Goal: Information Seeking & Learning: Check status

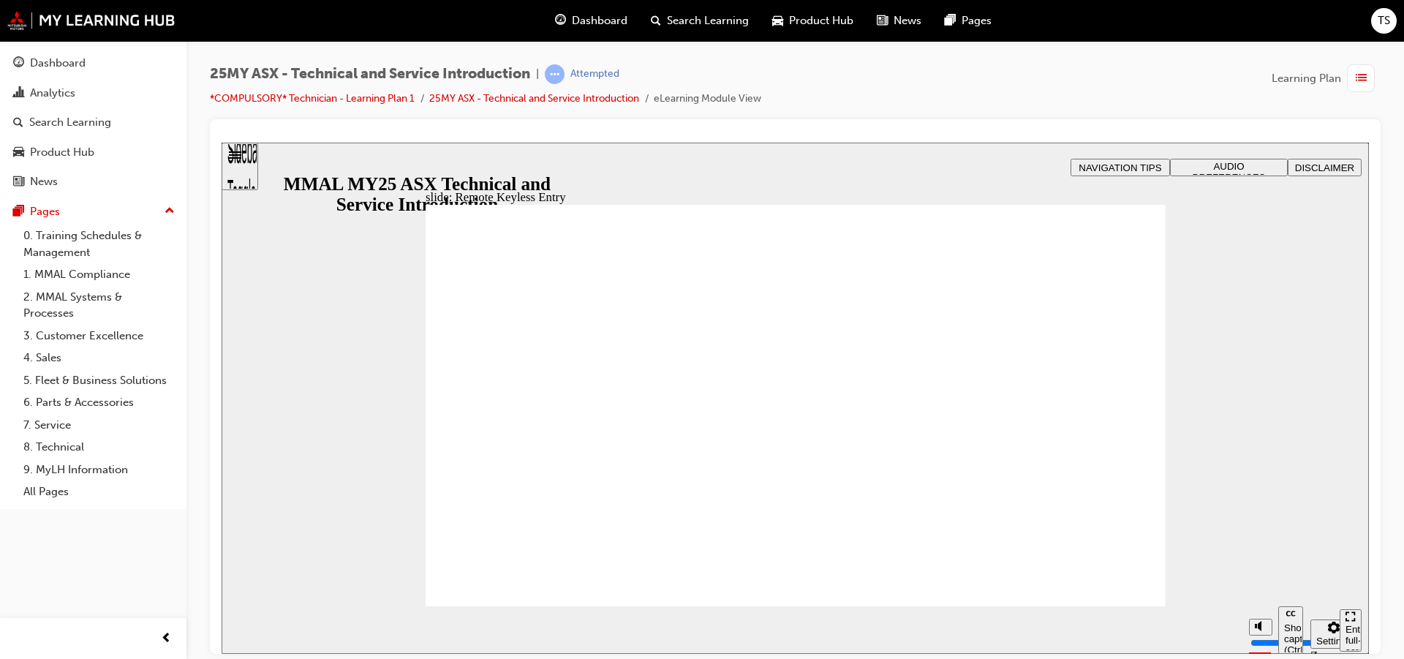
type input "12"
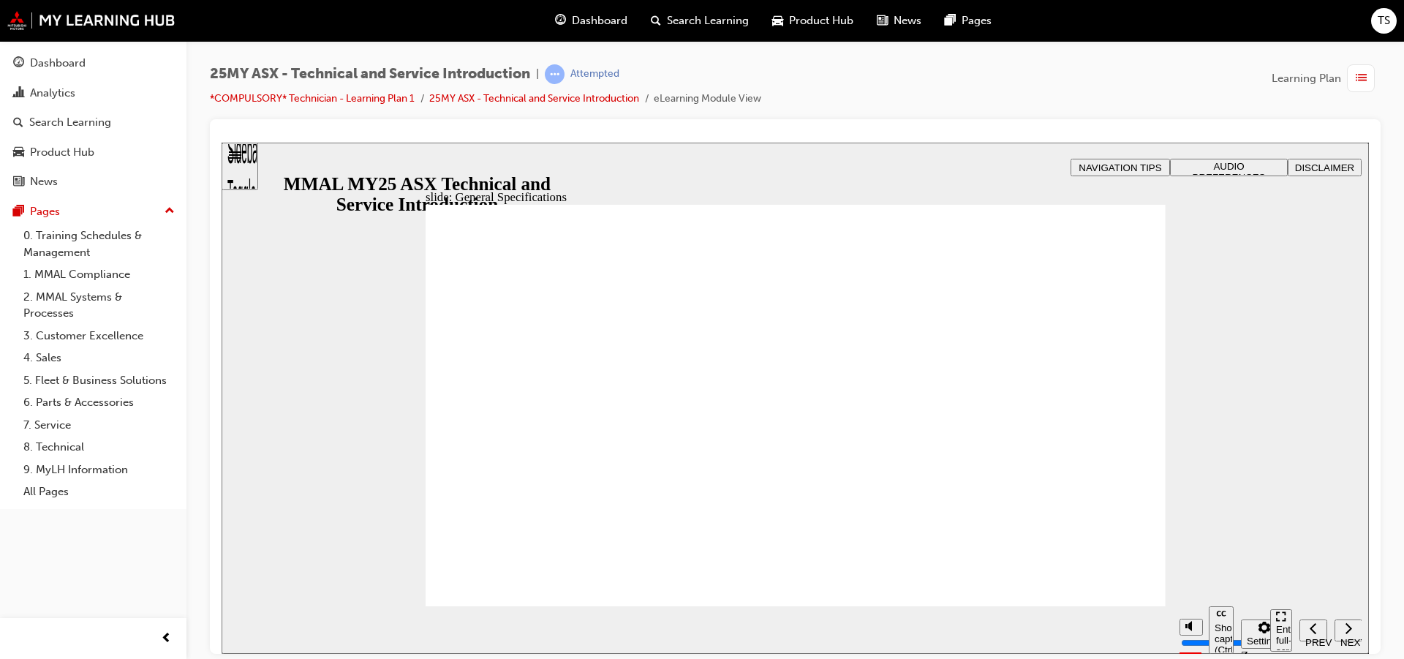
drag, startPoint x: 1143, startPoint y: 265, endPoint x: 1137, endPoint y: 295, distance: 31.3
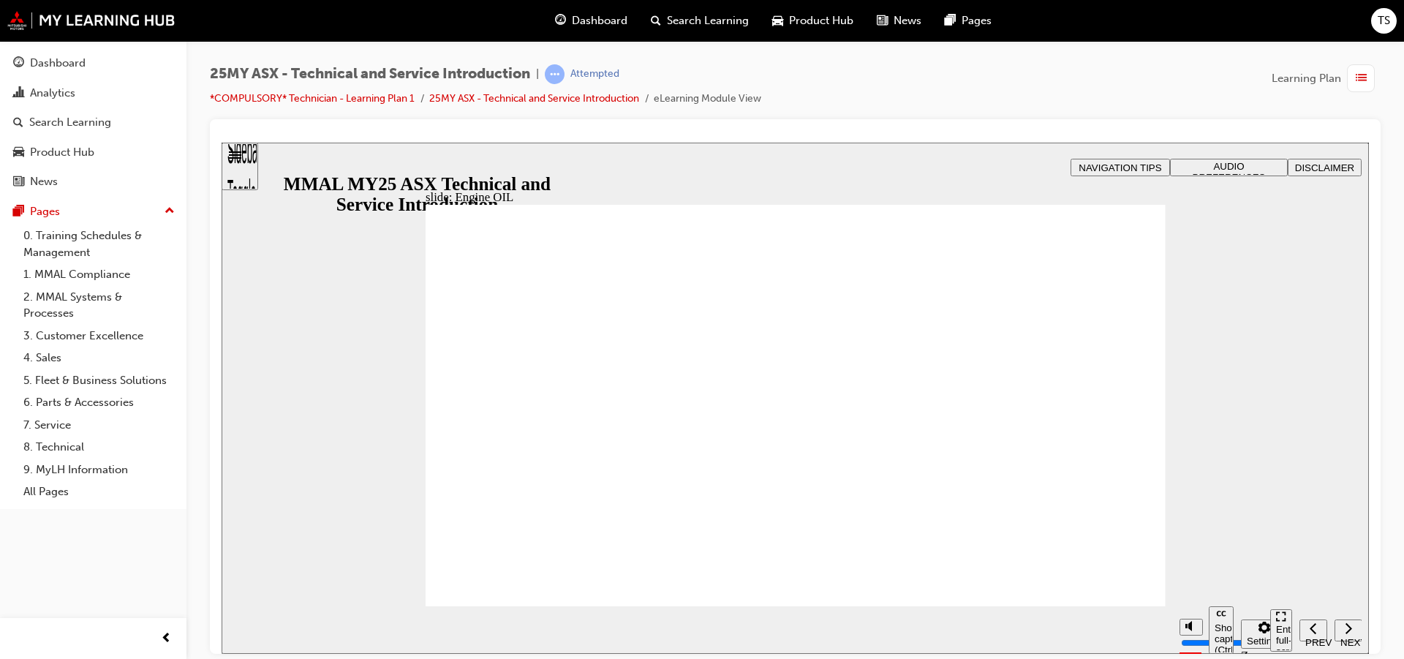
drag, startPoint x: 639, startPoint y: 384, endPoint x: 646, endPoint y: 379, distance: 8.5
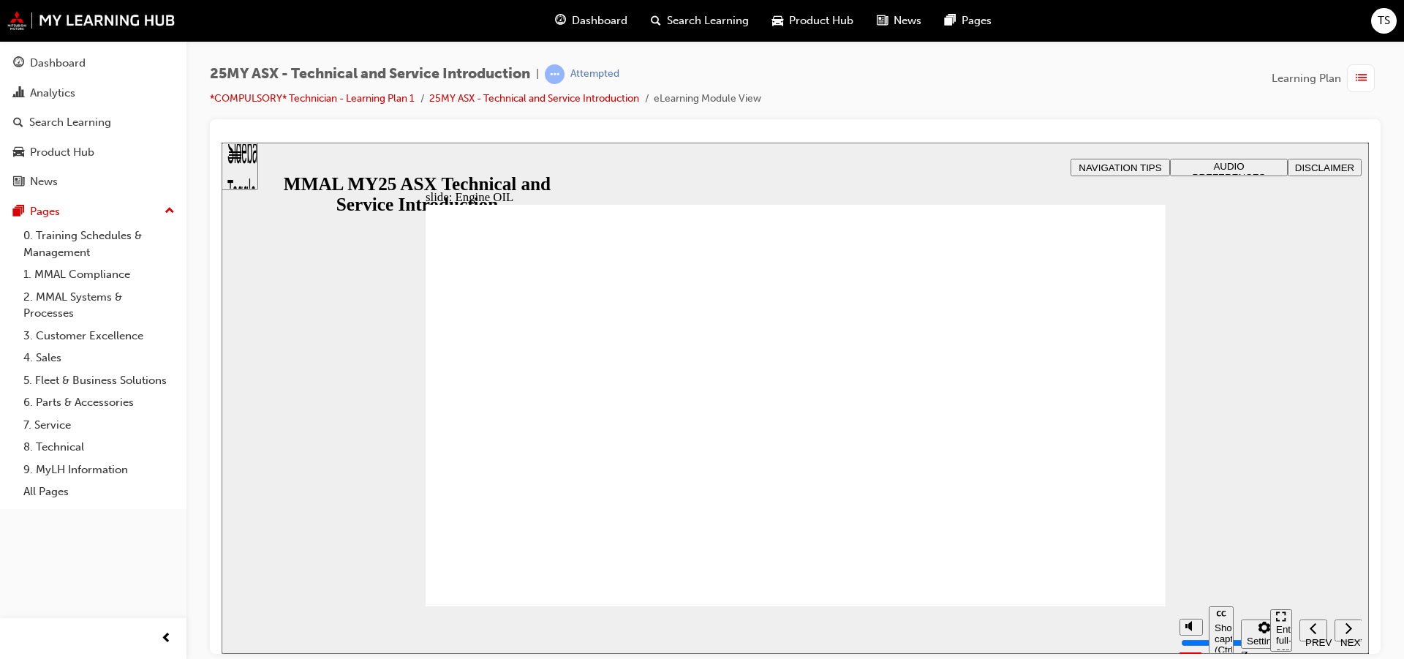
click at [90, 59] on div "Dashboard" at bounding box center [93, 63] width 160 height 18
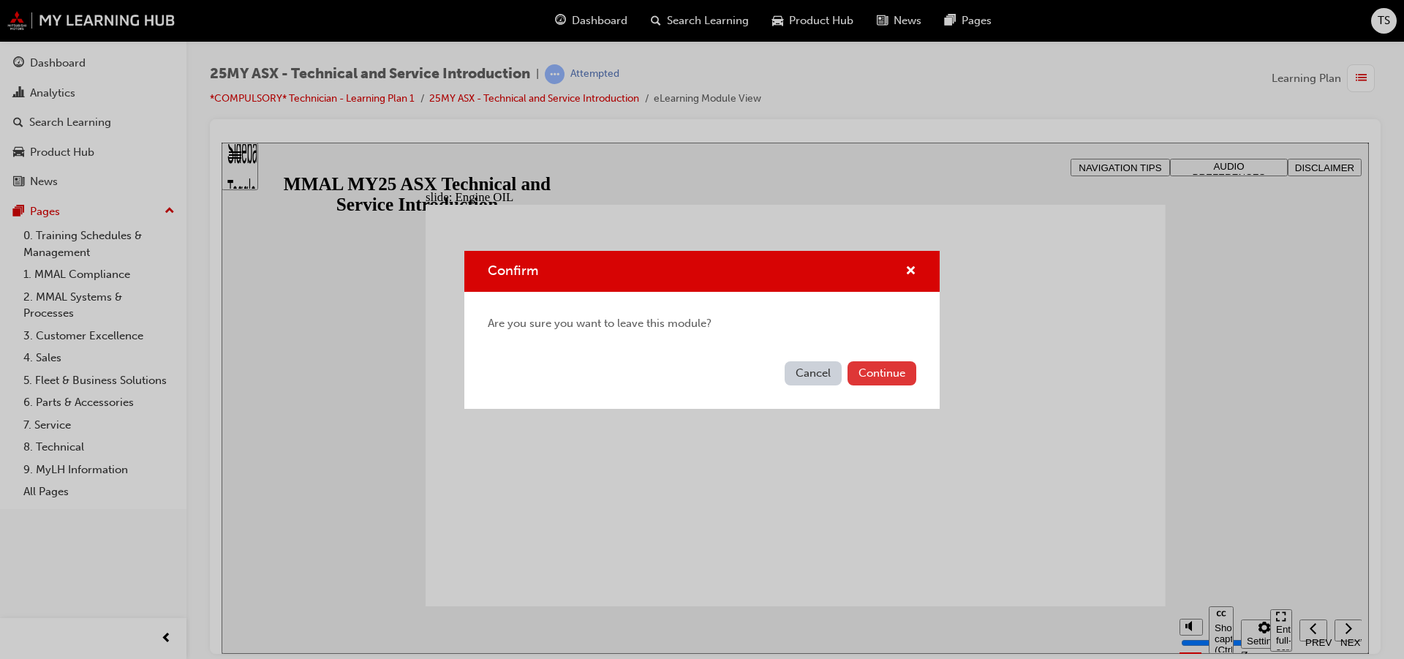
click at [884, 370] on button "Continue" at bounding box center [881, 373] width 69 height 24
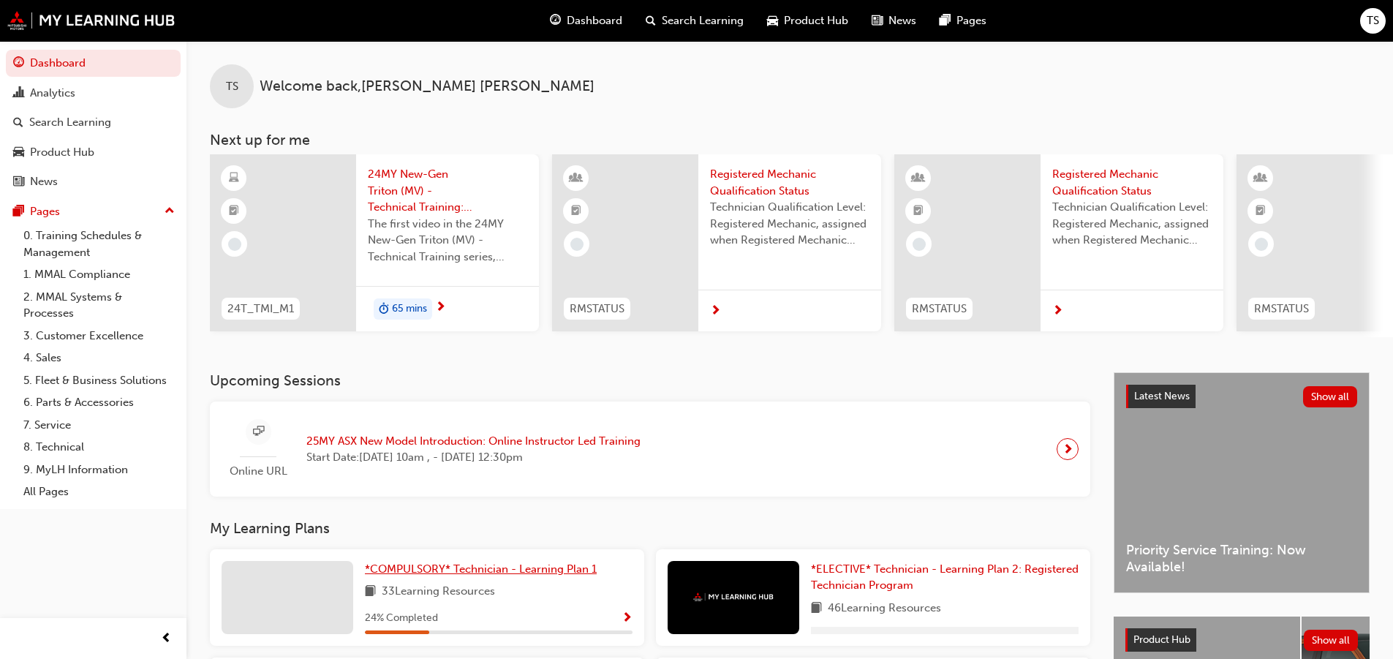
click at [527, 574] on span "*COMPULSORY* Technician - Learning Plan 1" at bounding box center [481, 568] width 232 height 13
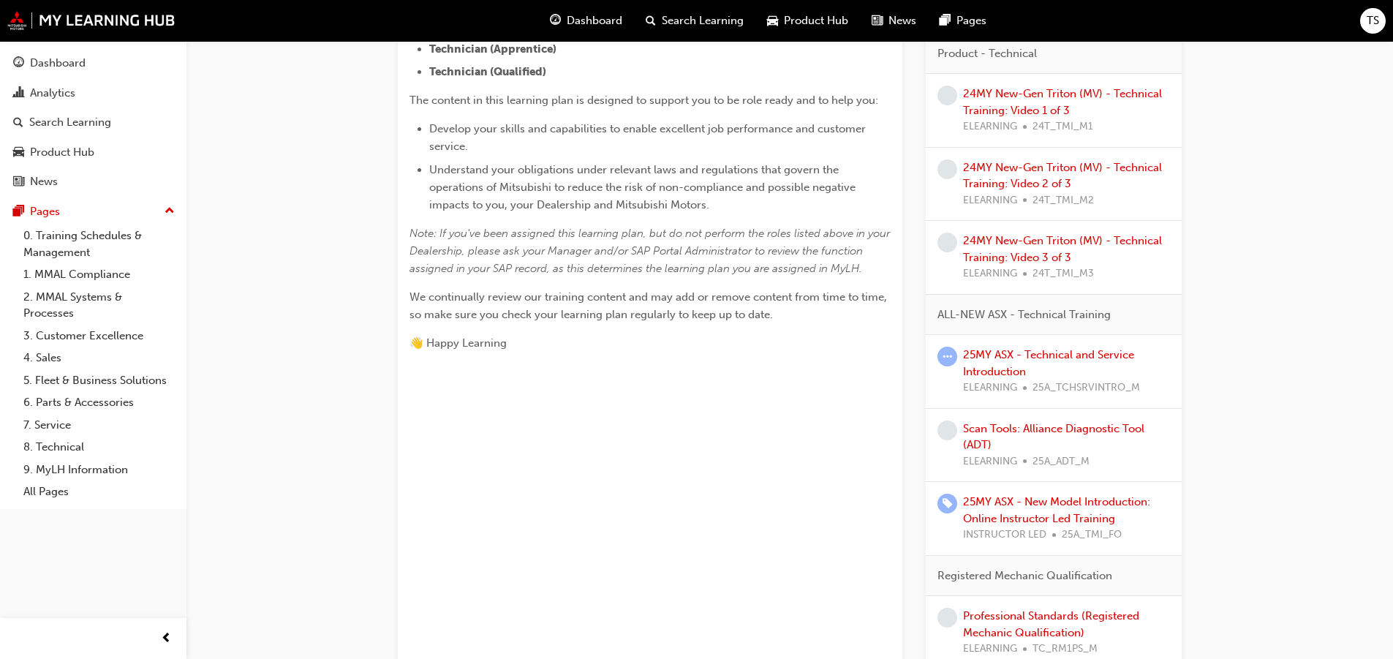
scroll to position [439, 0]
click at [1090, 424] on link "Scan Tools: Alliance Diagnostic Tool (ADT)" at bounding box center [1053, 435] width 181 height 30
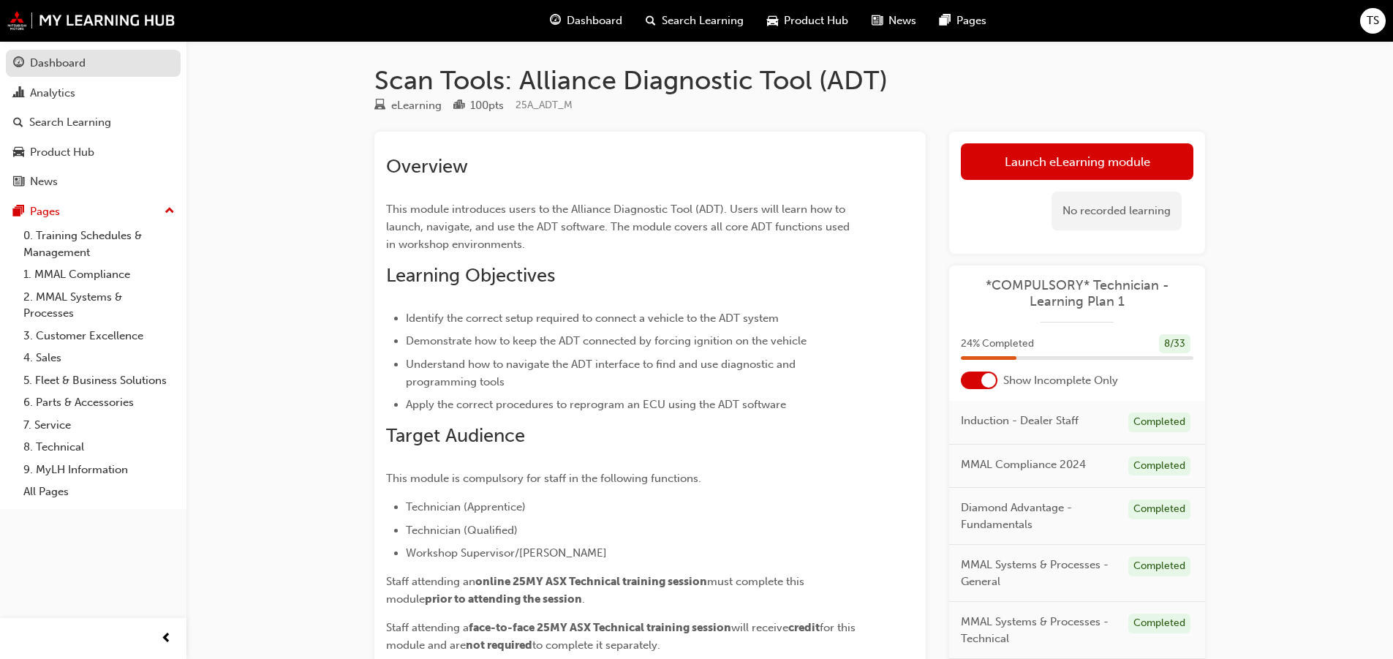
click at [58, 61] on div "Dashboard" at bounding box center [58, 63] width 56 height 17
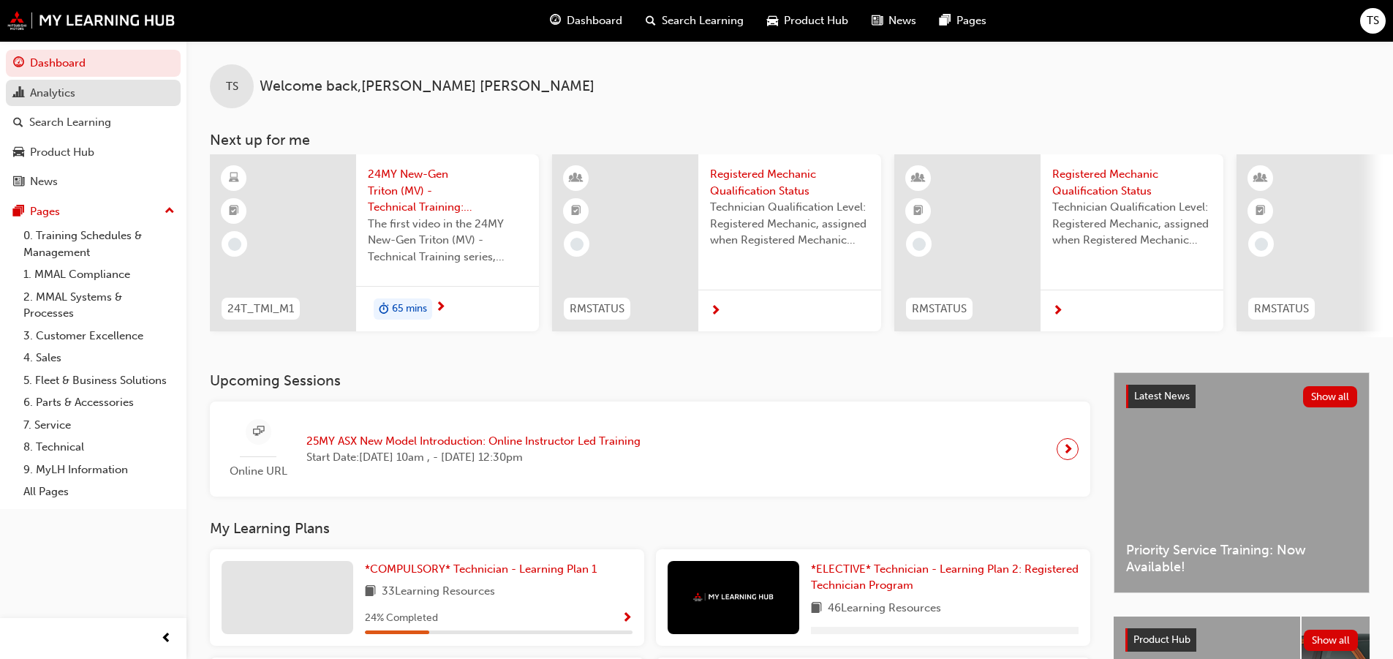
click at [67, 91] on div "Analytics" at bounding box center [52, 93] width 45 height 17
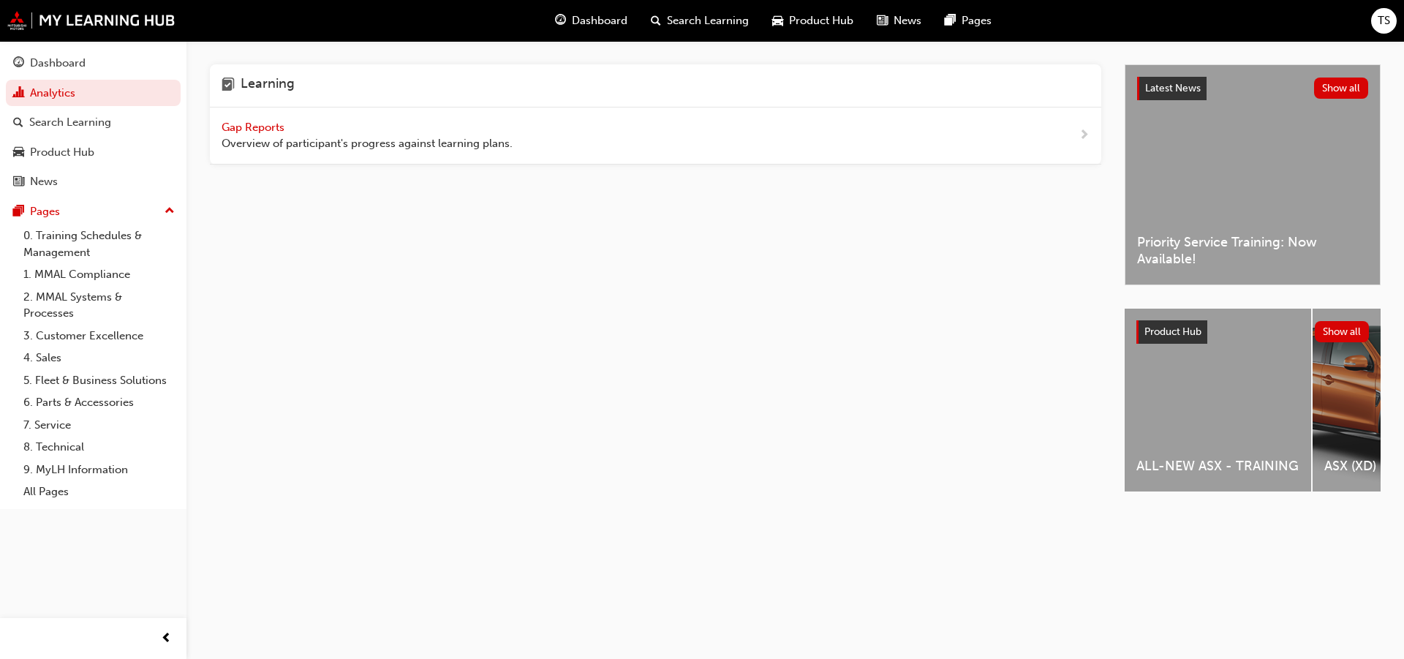
click at [257, 127] on span "Gap Reports" at bounding box center [255, 127] width 66 height 13
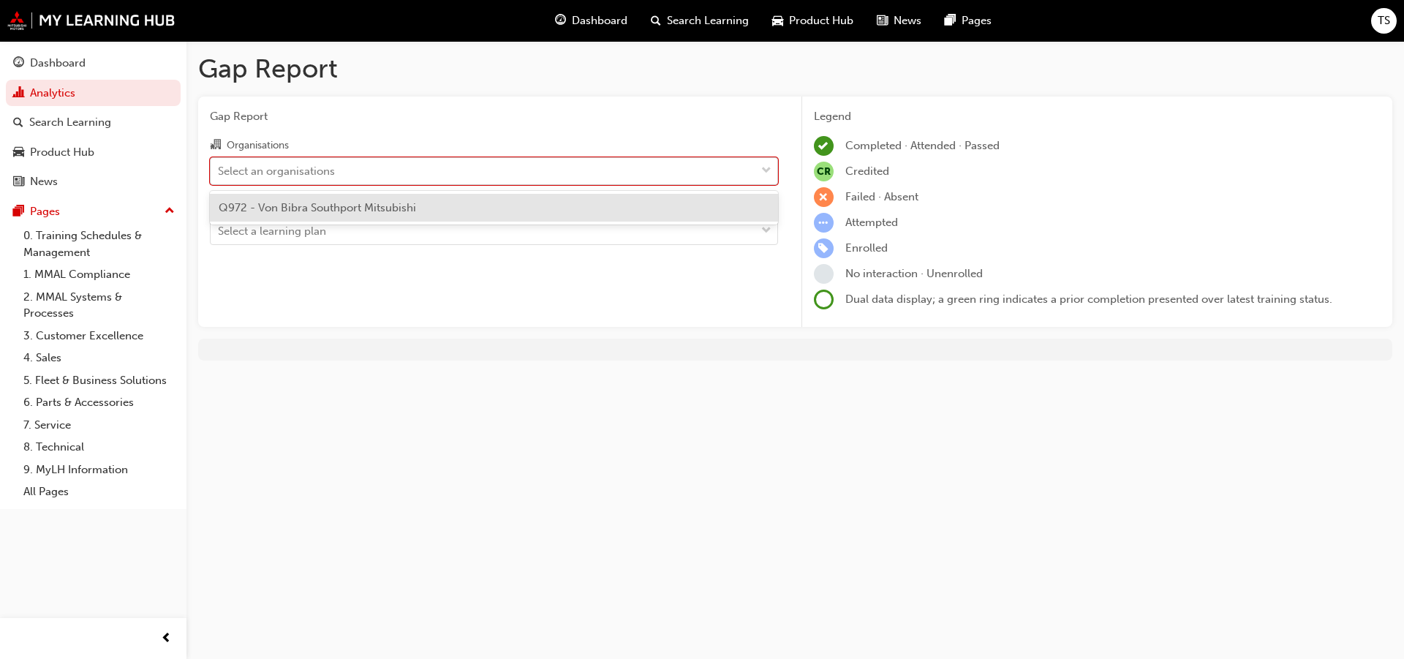
click at [375, 170] on div "Select an organisations" at bounding box center [483, 171] width 545 height 26
click at [219, 170] on input "Organisations option Q972 - Von Bibra Southport Mitsubishi focused, 1 of 1. 1 r…" at bounding box center [218, 170] width 1 height 12
click at [361, 201] on span "Q972 - Von Bibra Southport Mitsubishi" at bounding box center [317, 207] width 197 height 13
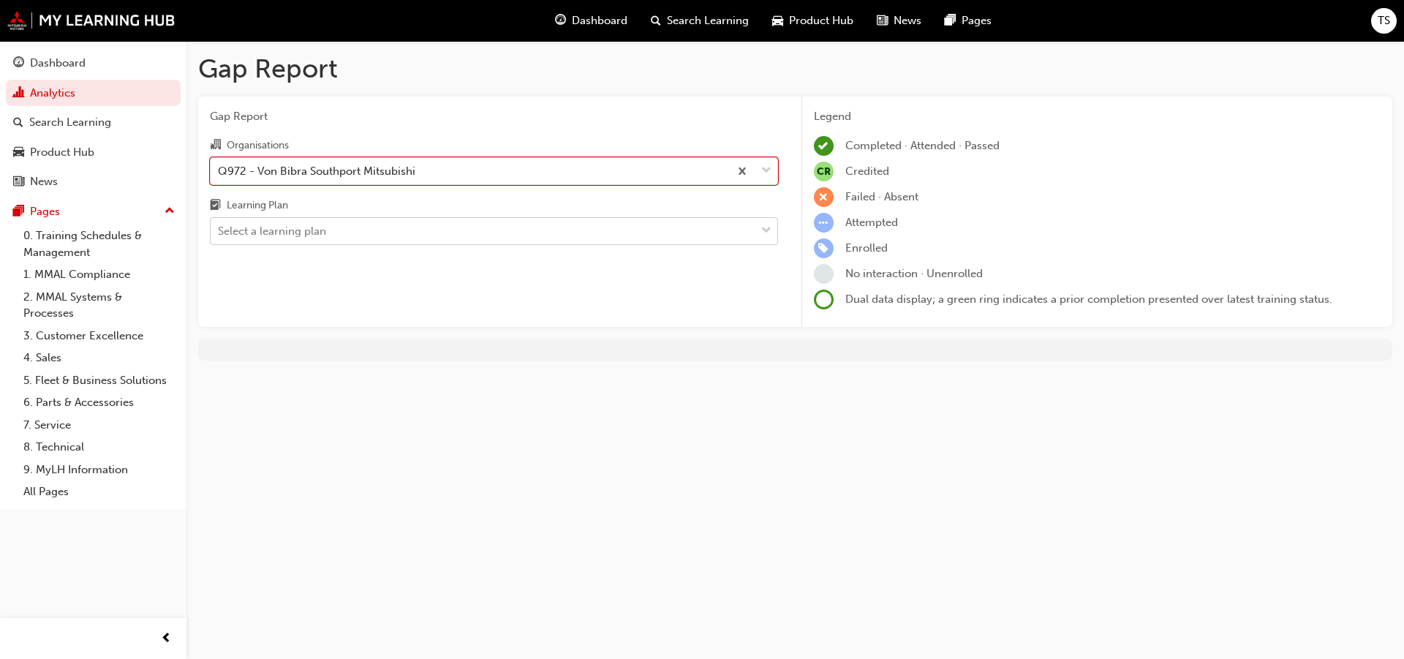
click at [363, 234] on div "Select a learning plan" at bounding box center [483, 232] width 545 height 26
click at [219, 234] on input "Learning Plan Select a learning plan" at bounding box center [218, 230] width 1 height 12
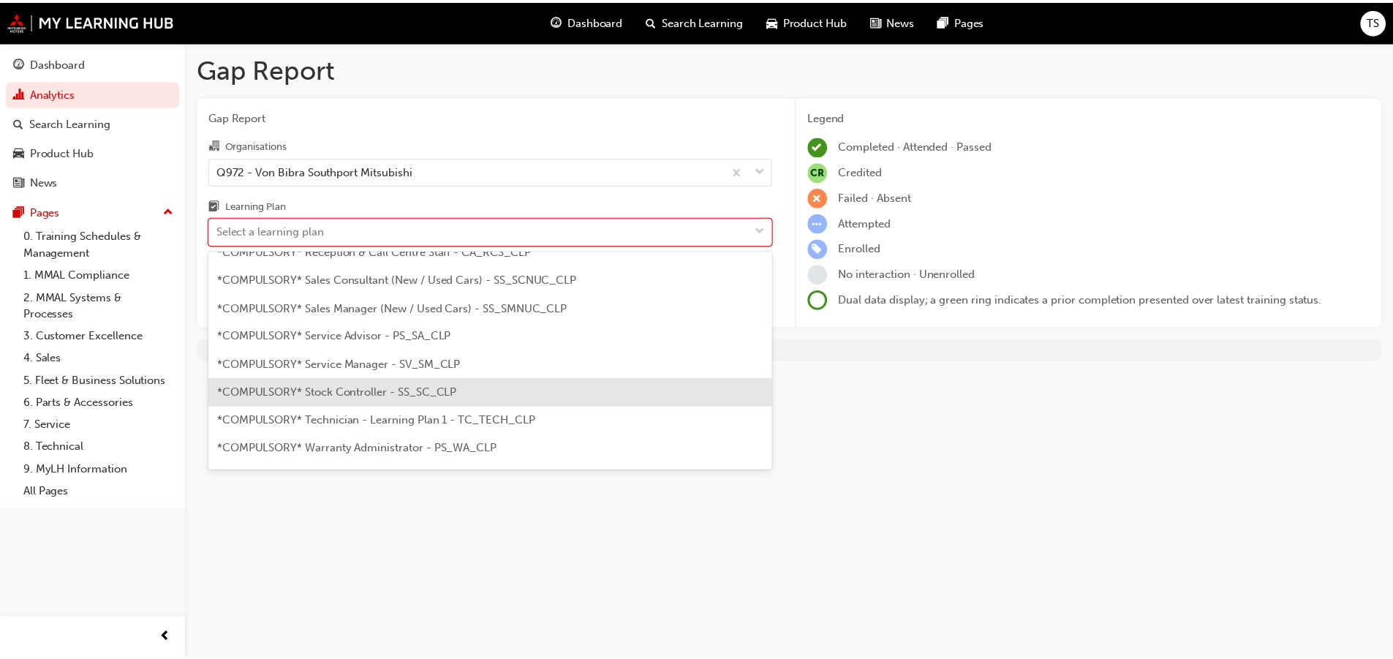
scroll to position [512, 0]
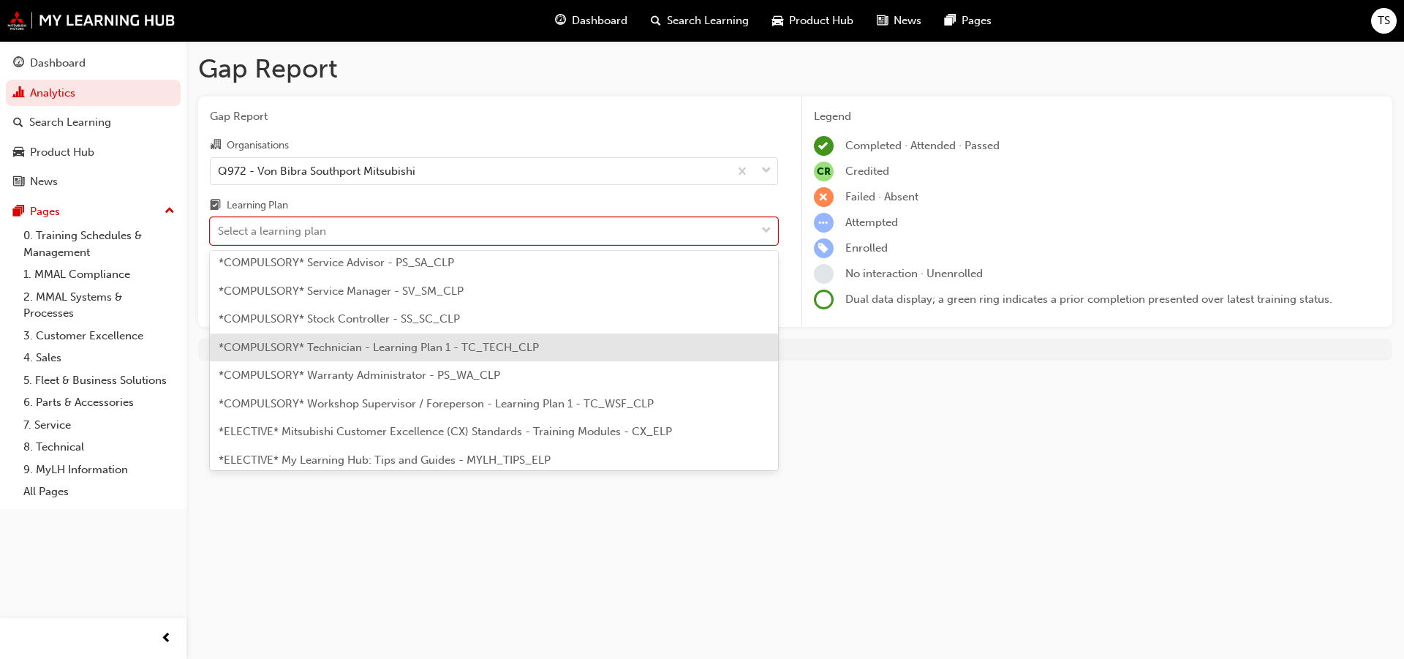
click at [416, 355] on div "*COMPULSORY* Technician - Learning Plan 1 - TC_TECH_CLP" at bounding box center [494, 347] width 568 height 29
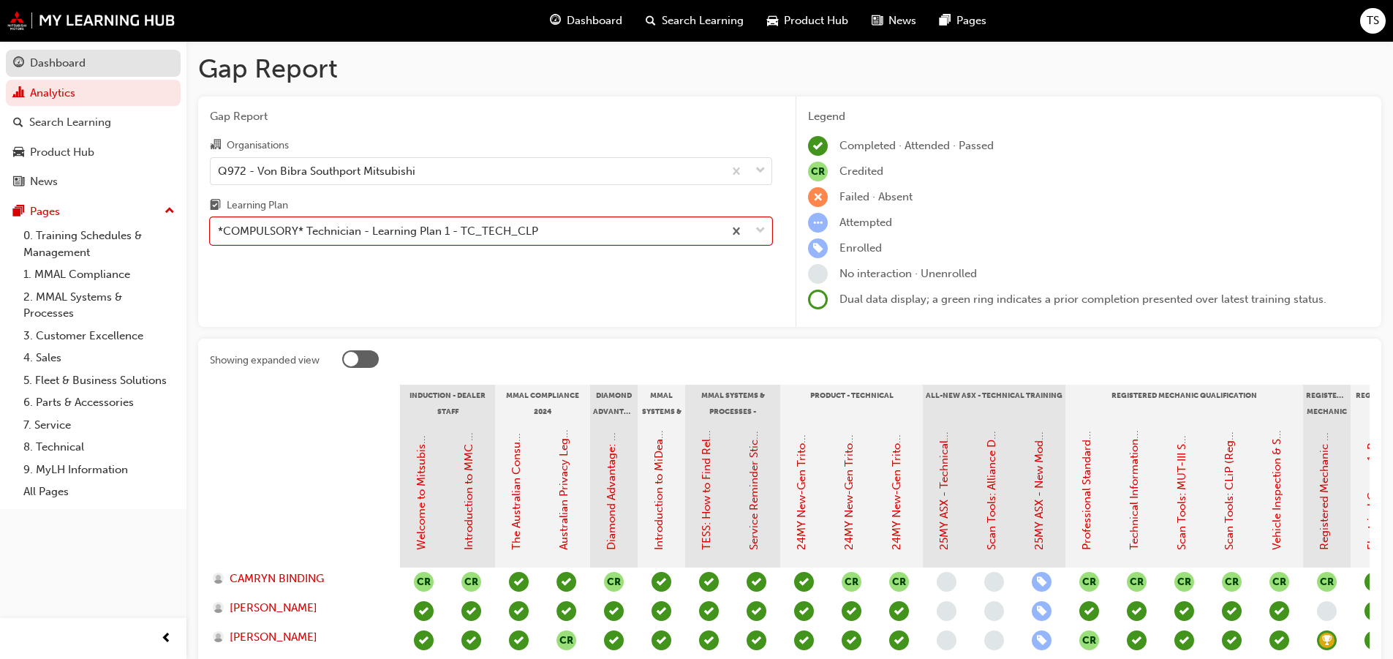
click at [59, 56] on div "Dashboard" at bounding box center [58, 63] width 56 height 17
